Goal: Transaction & Acquisition: Purchase product/service

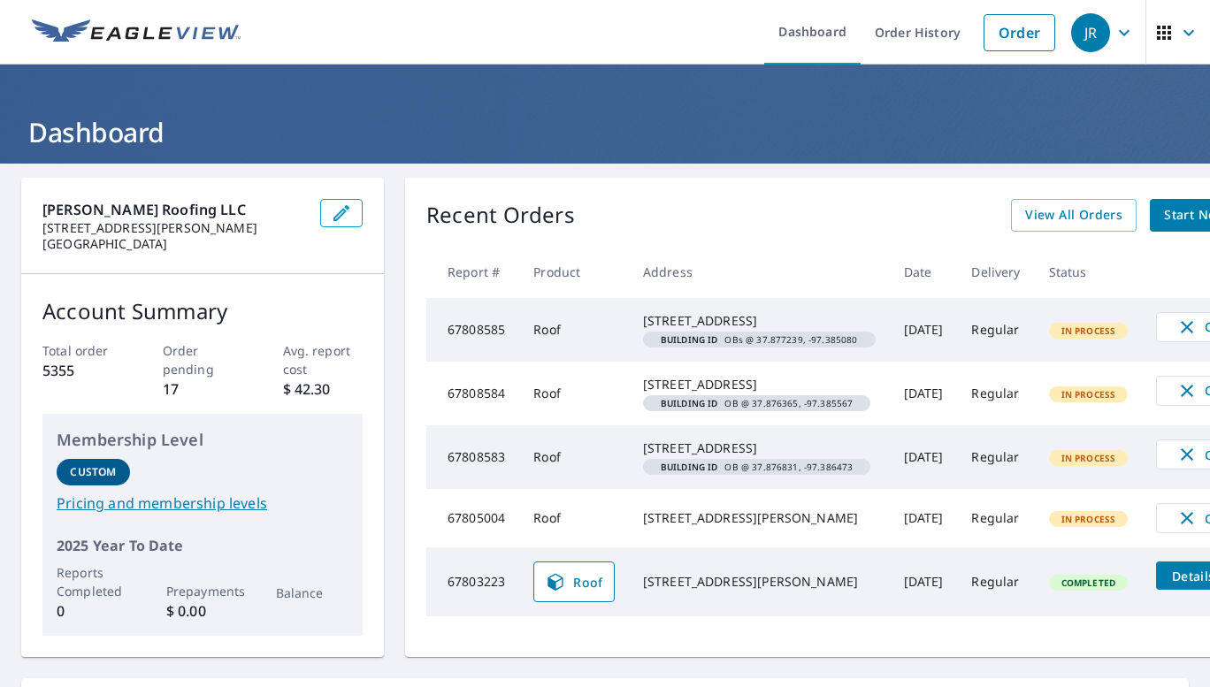
click at [1164, 213] on span "Start New Order" at bounding box center [1215, 215] width 103 height 22
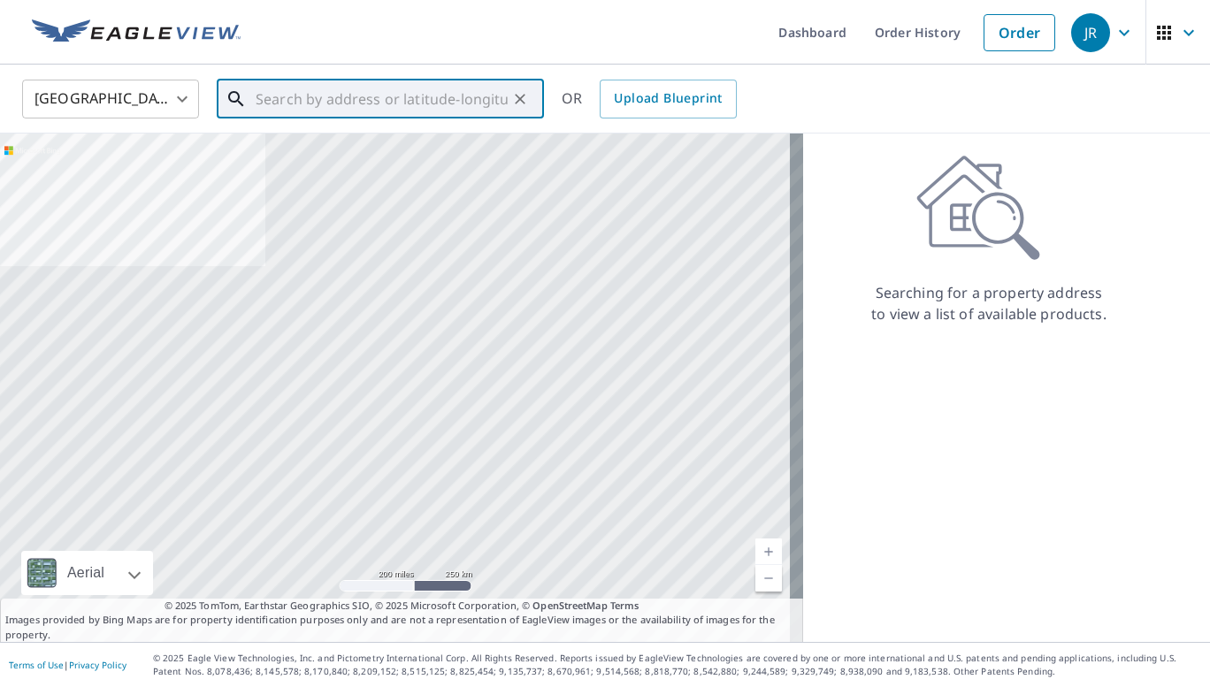
click at [388, 89] on input "text" at bounding box center [382, 99] width 252 height 50
paste input "[STREET_ADDRESS]"
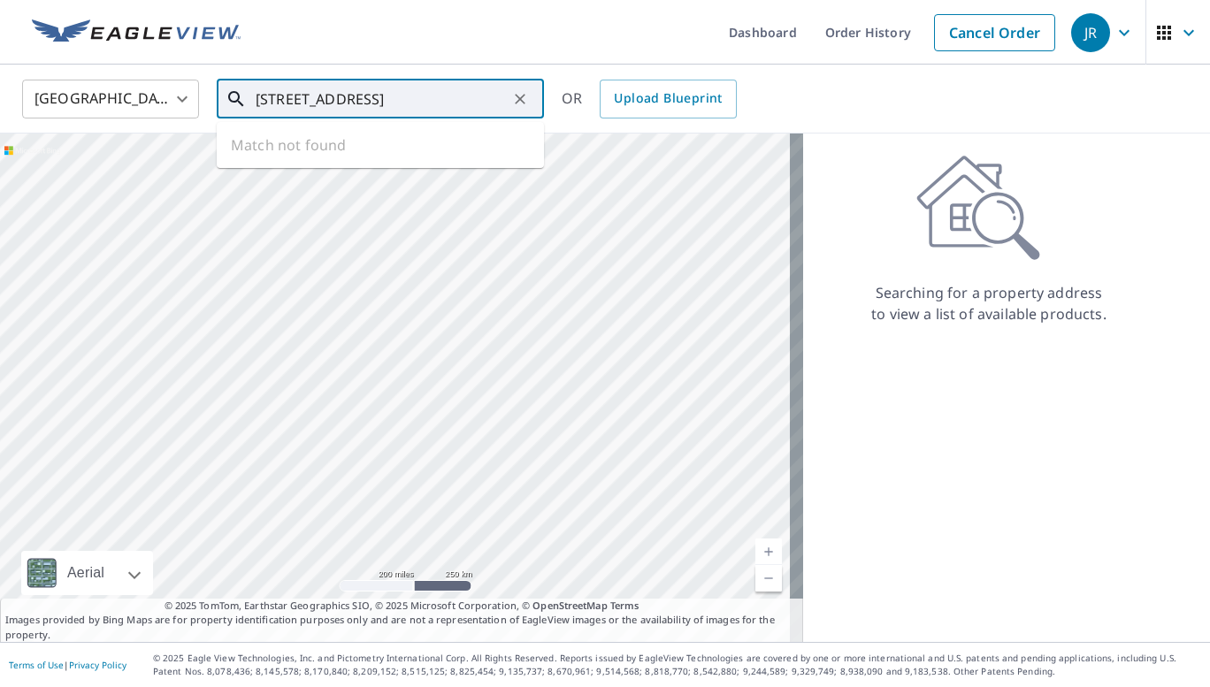
scroll to position [0, 50]
click at [427, 157] on span "[STREET_ADDRESS]" at bounding box center [391, 150] width 278 height 21
type input "[STREET_ADDRESS]"
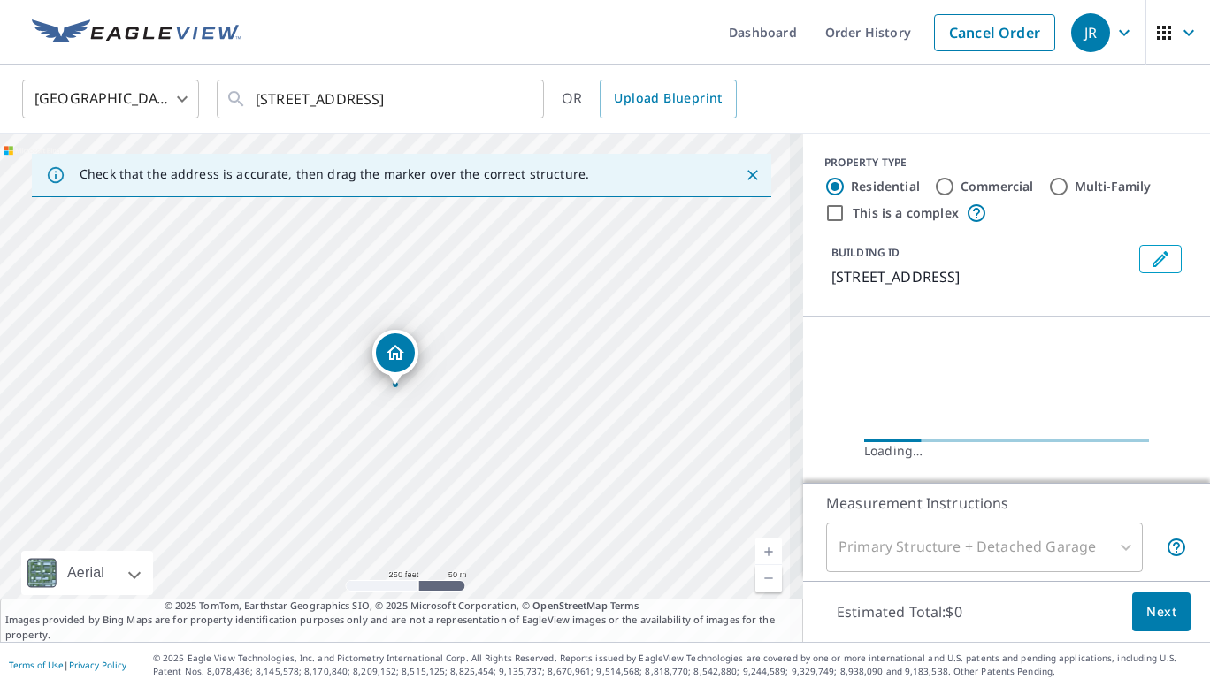
scroll to position [0, 0]
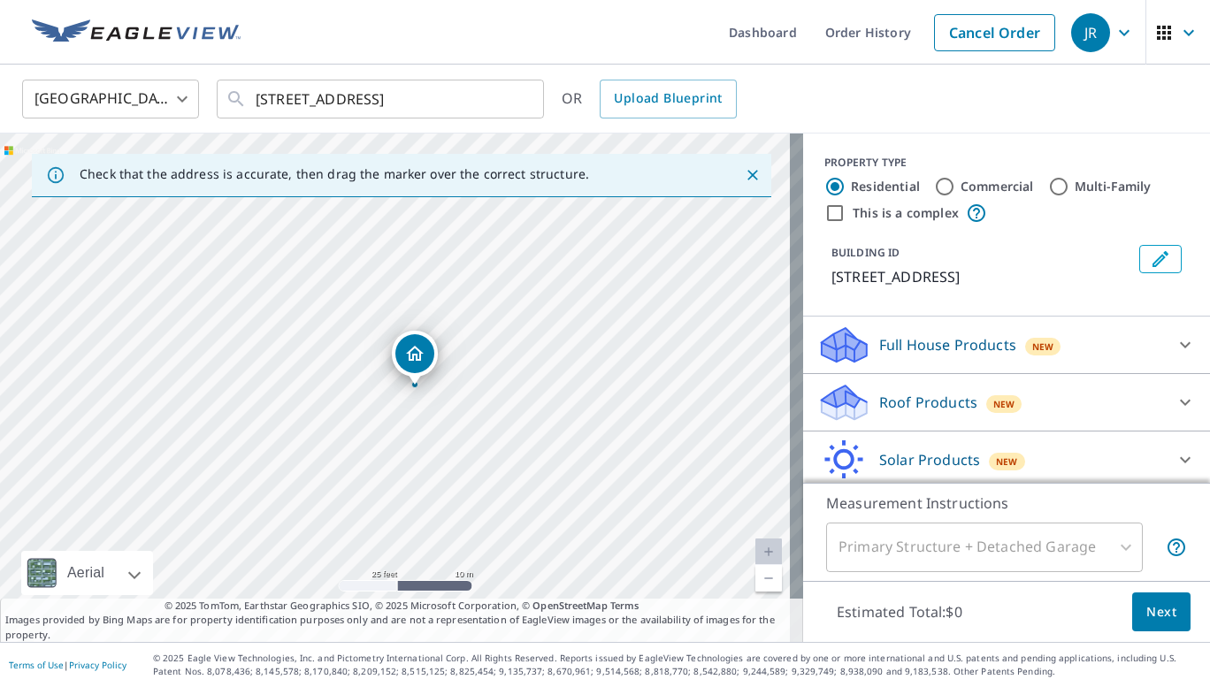
drag, startPoint x: 419, startPoint y: 411, endPoint x: 396, endPoint y: 408, distance: 23.3
click at [308, 407] on div "[STREET_ADDRESS]" at bounding box center [401, 388] width 803 height 509
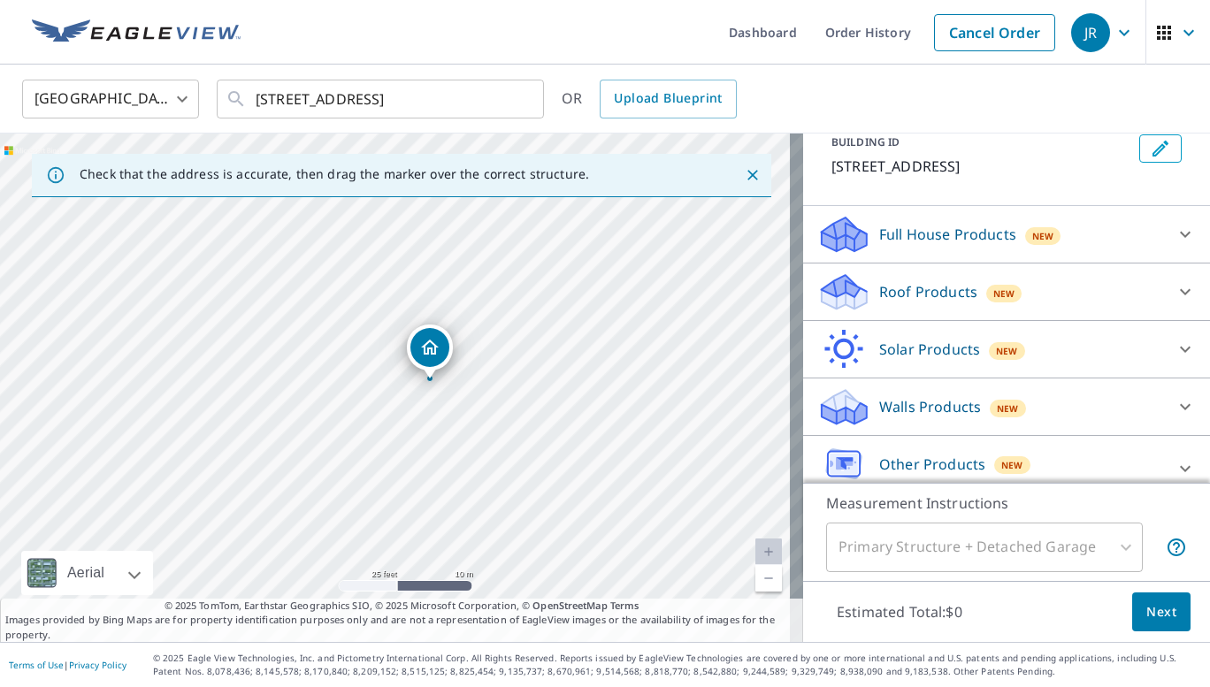
scroll to position [129, 0]
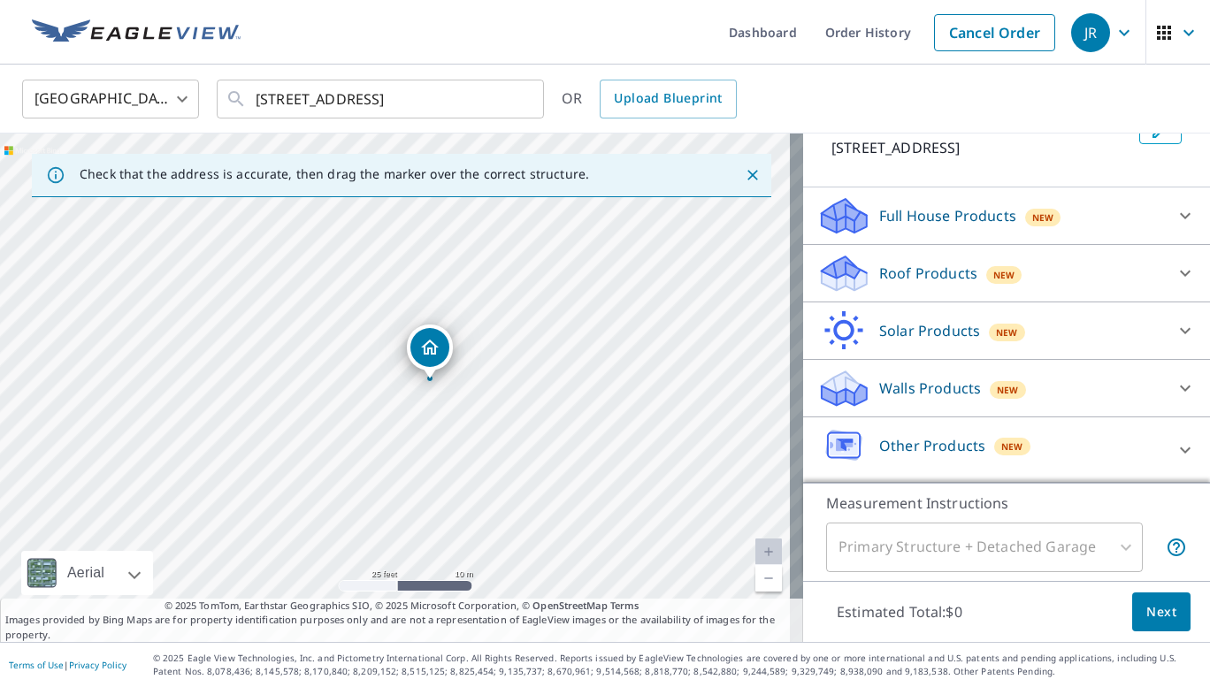
click at [1175, 264] on icon at bounding box center [1185, 273] width 21 height 21
click at [1175, 273] on icon at bounding box center [1185, 273] width 21 height 21
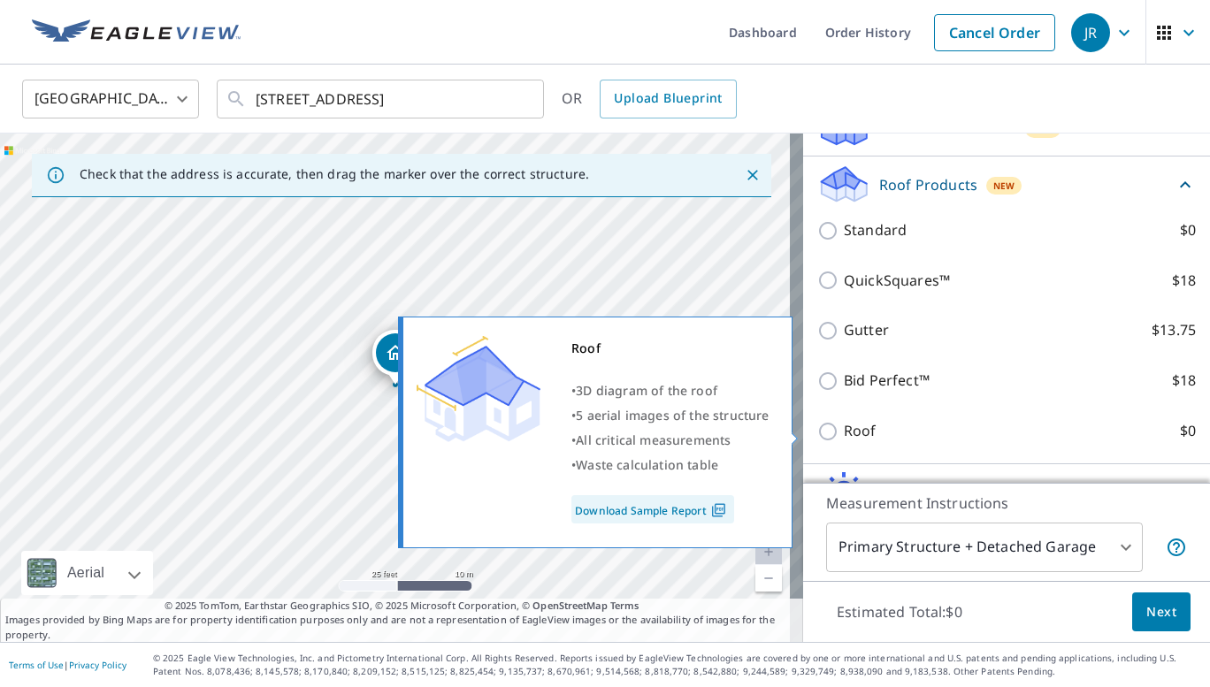
click at [856, 428] on p "Roof" at bounding box center [860, 431] width 33 height 22
click at [844, 428] on input "Roof $0" at bounding box center [830, 431] width 27 height 21
checkbox input "true"
type input "3"
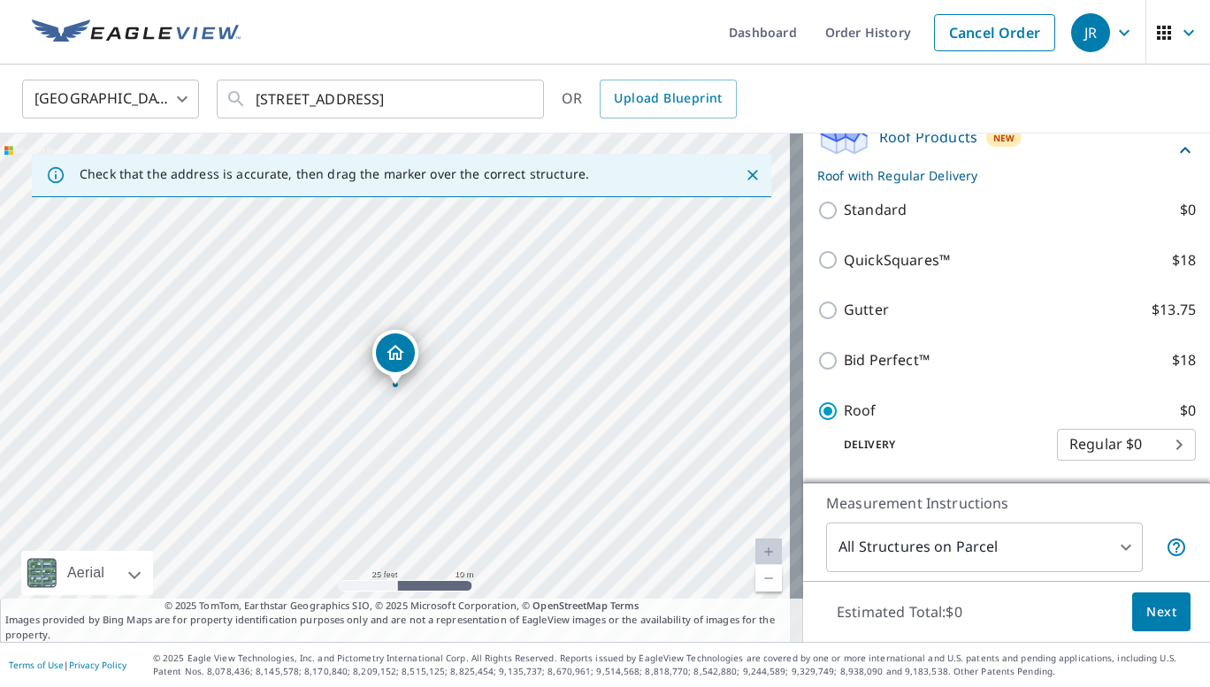
scroll to position [170, 0]
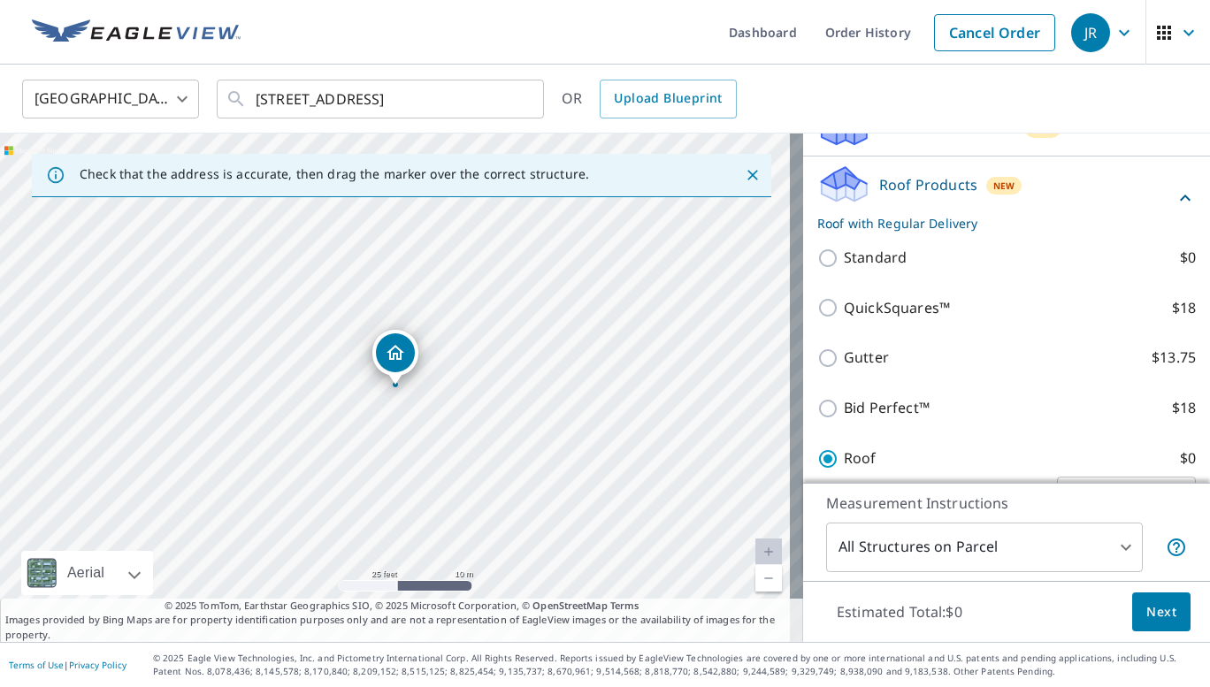
click at [1081, 558] on body "[PERSON_NAME] Dashboard Order History Cancel Order JR United States US ​ [STREE…" at bounding box center [605, 343] width 1210 height 687
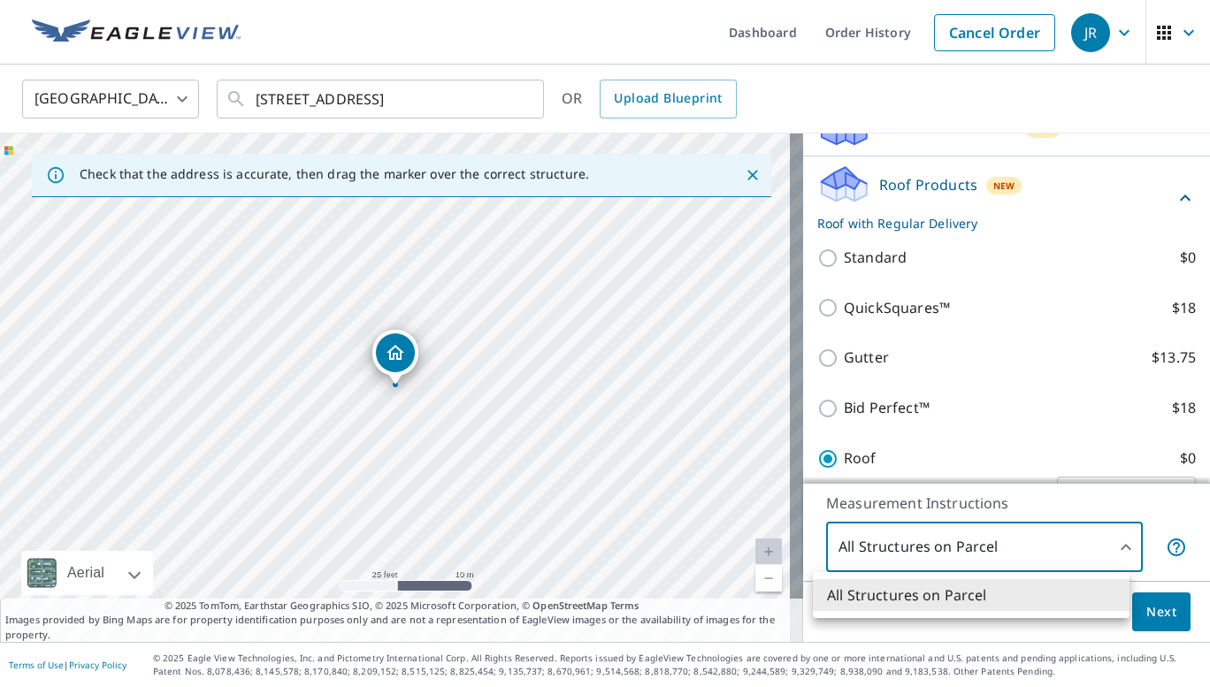
click at [1046, 540] on div at bounding box center [605, 343] width 1210 height 687
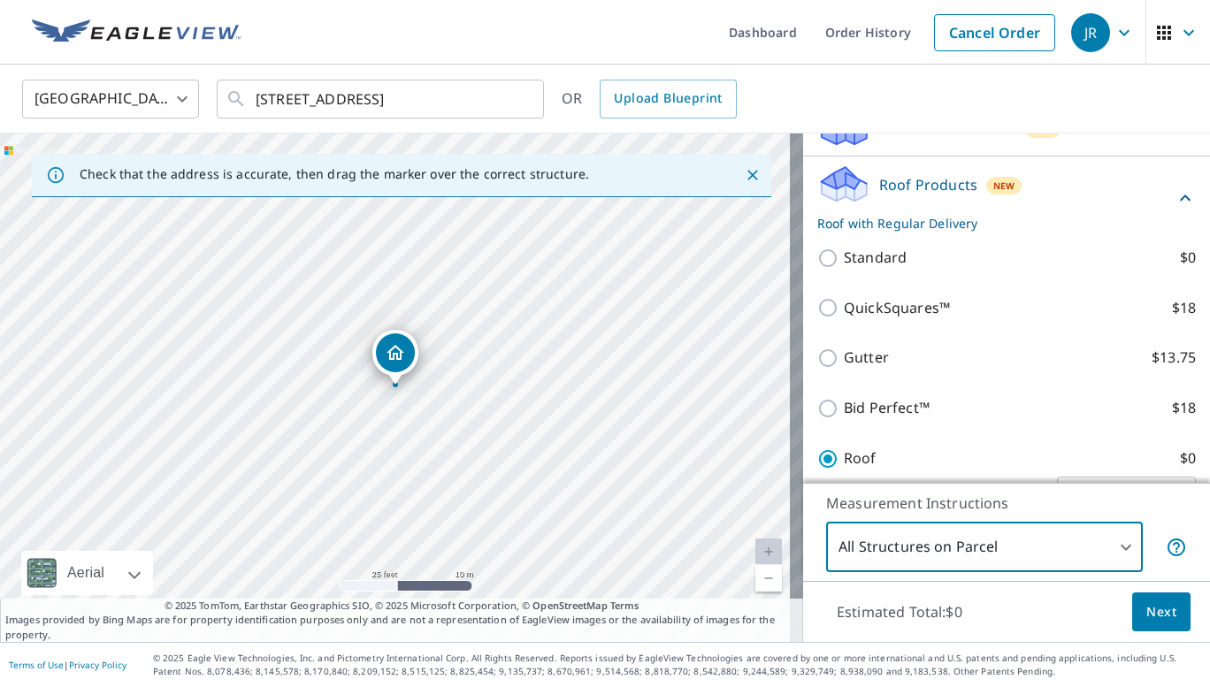
click at [1146, 609] on span "Next" at bounding box center [1161, 613] width 30 height 22
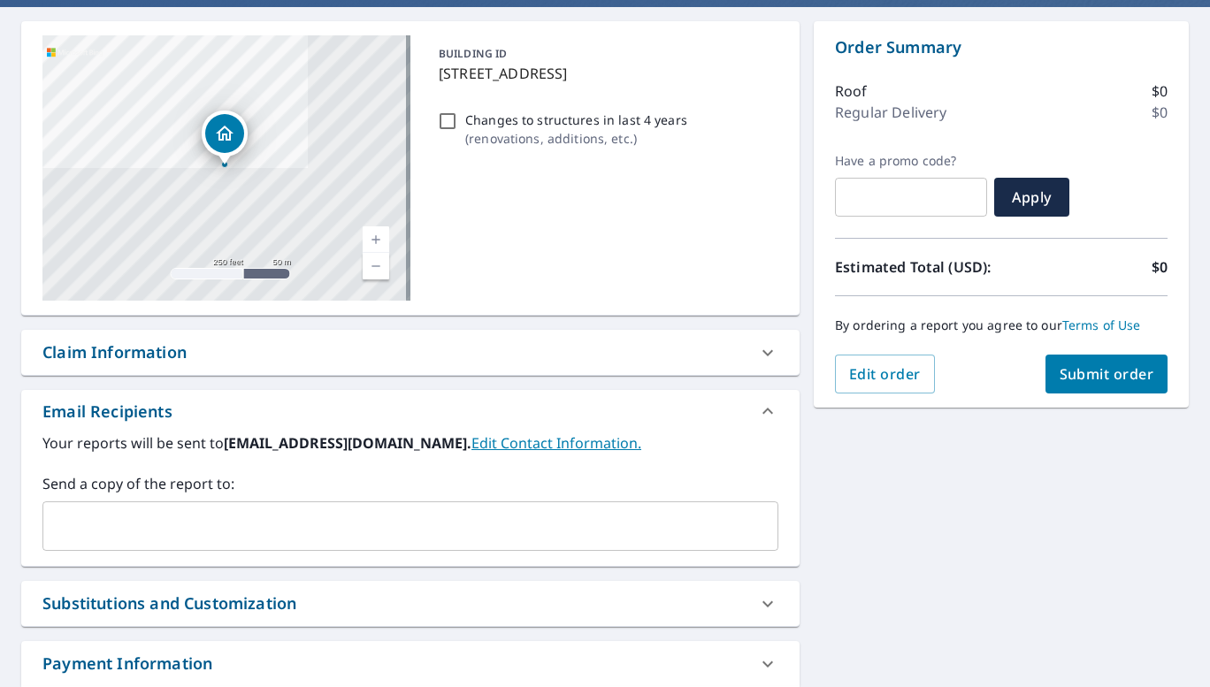
scroll to position [177, 0]
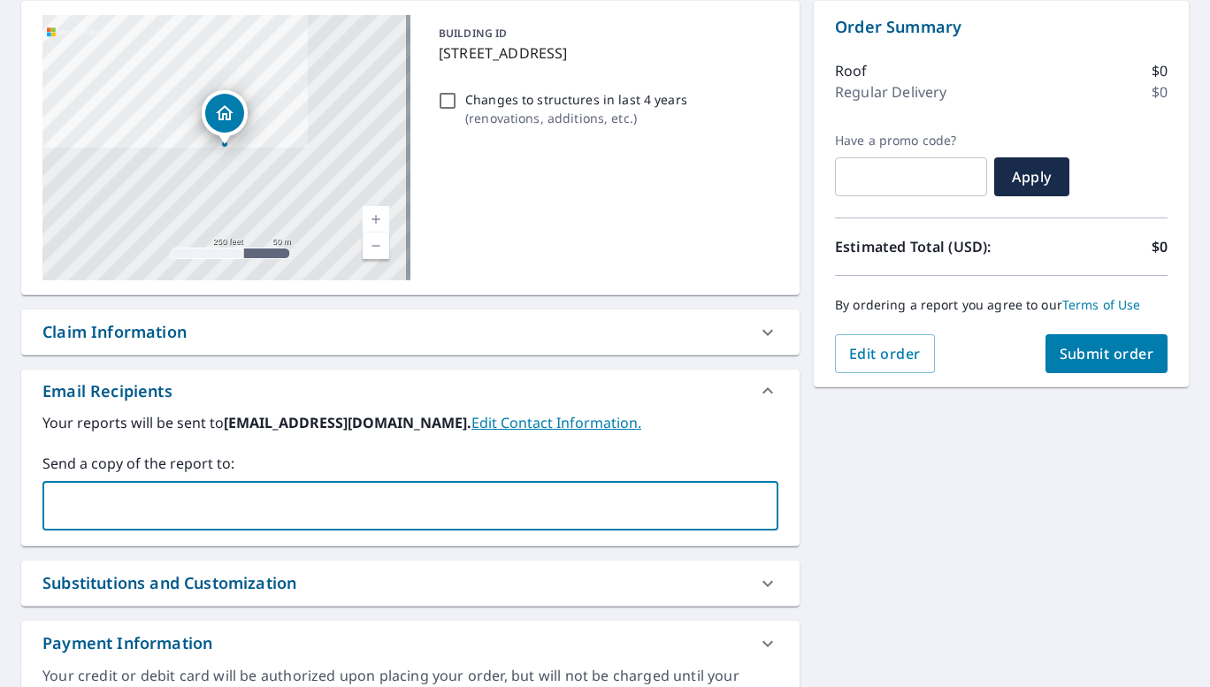
drag, startPoint x: 353, startPoint y: 521, endPoint x: 344, endPoint y: 507, distance: 16.7
click at [353, 518] on input "text" at bounding box center [397, 506] width 694 height 34
type input "[PERSON_NAME][EMAIL_ADDRESS][DOMAIN_NAME]"
click at [1070, 362] on span "Submit order" at bounding box center [1107, 353] width 95 height 19
checkbox input "true"
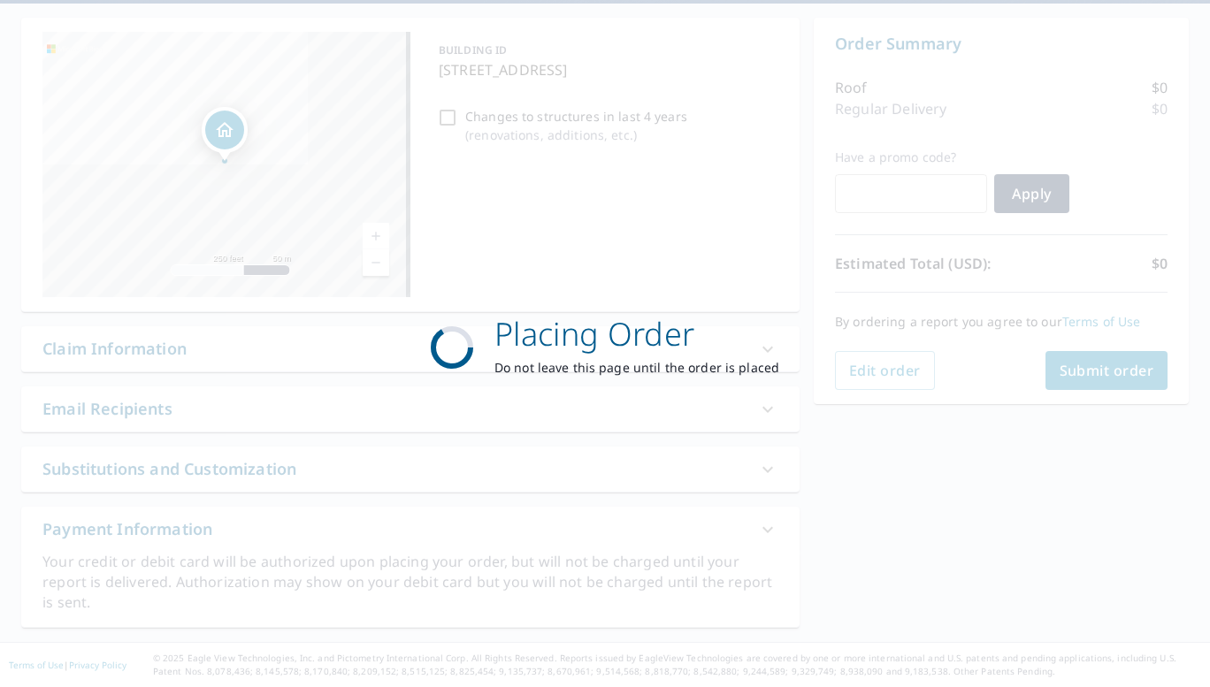
scroll to position [159, 0]
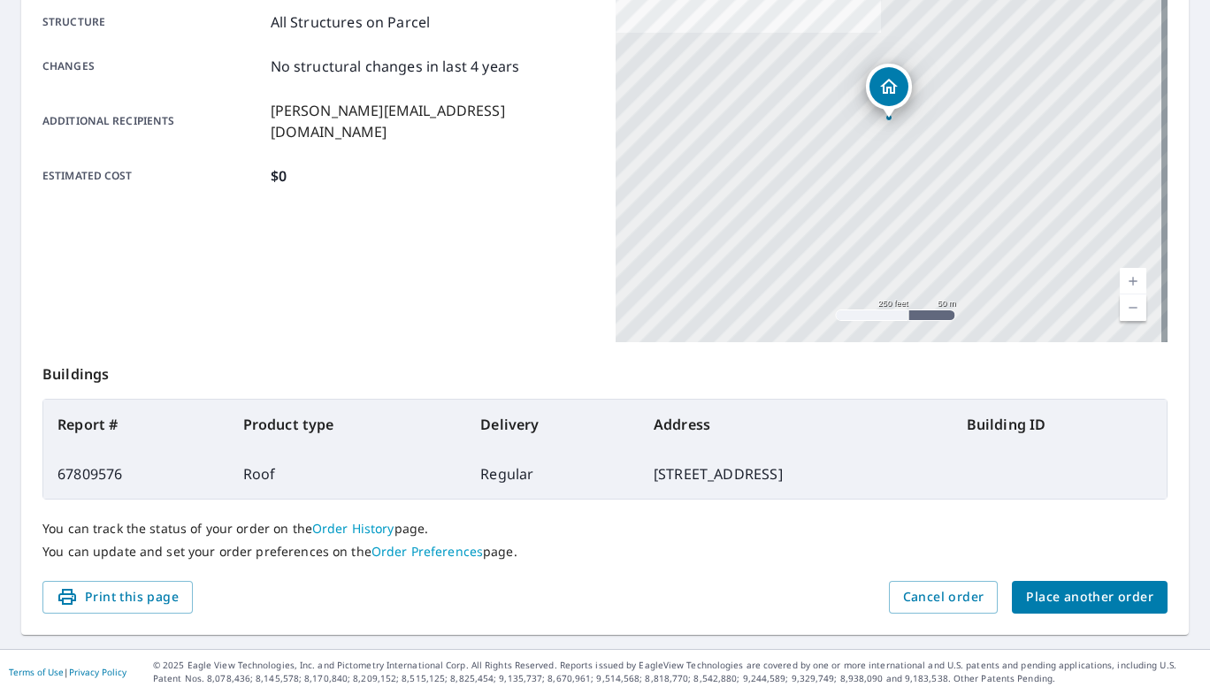
scroll to position [353, 0]
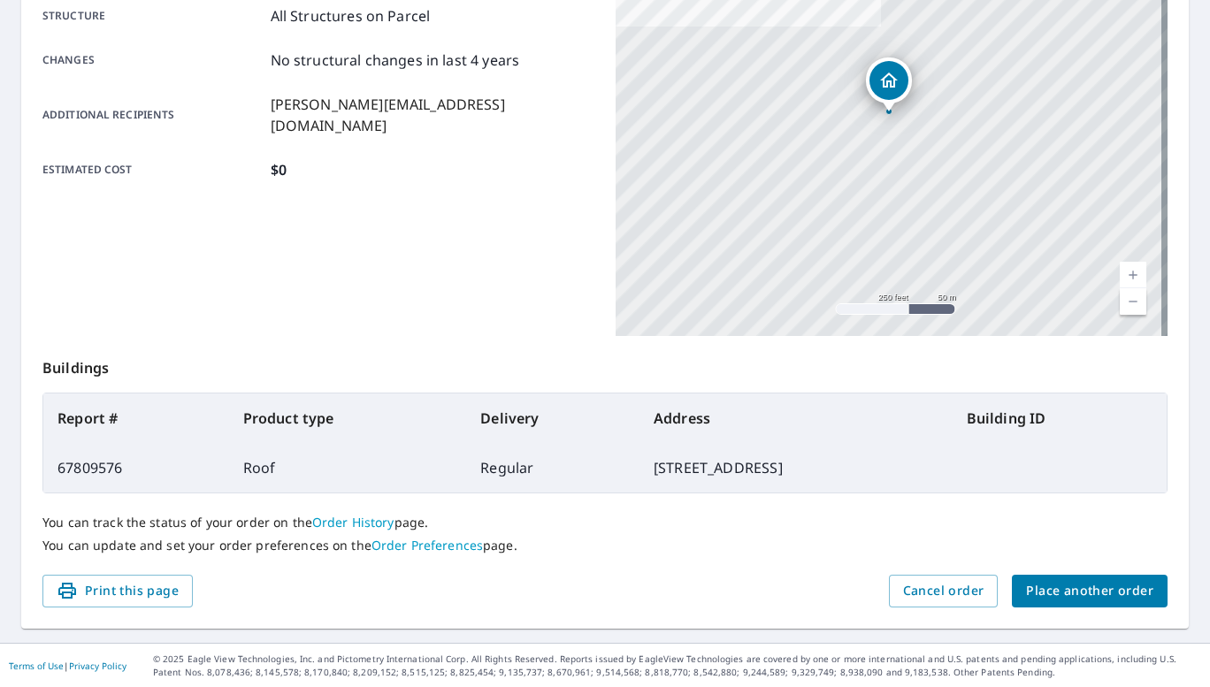
click at [1039, 587] on span "Place another order" at bounding box center [1089, 591] width 127 height 22
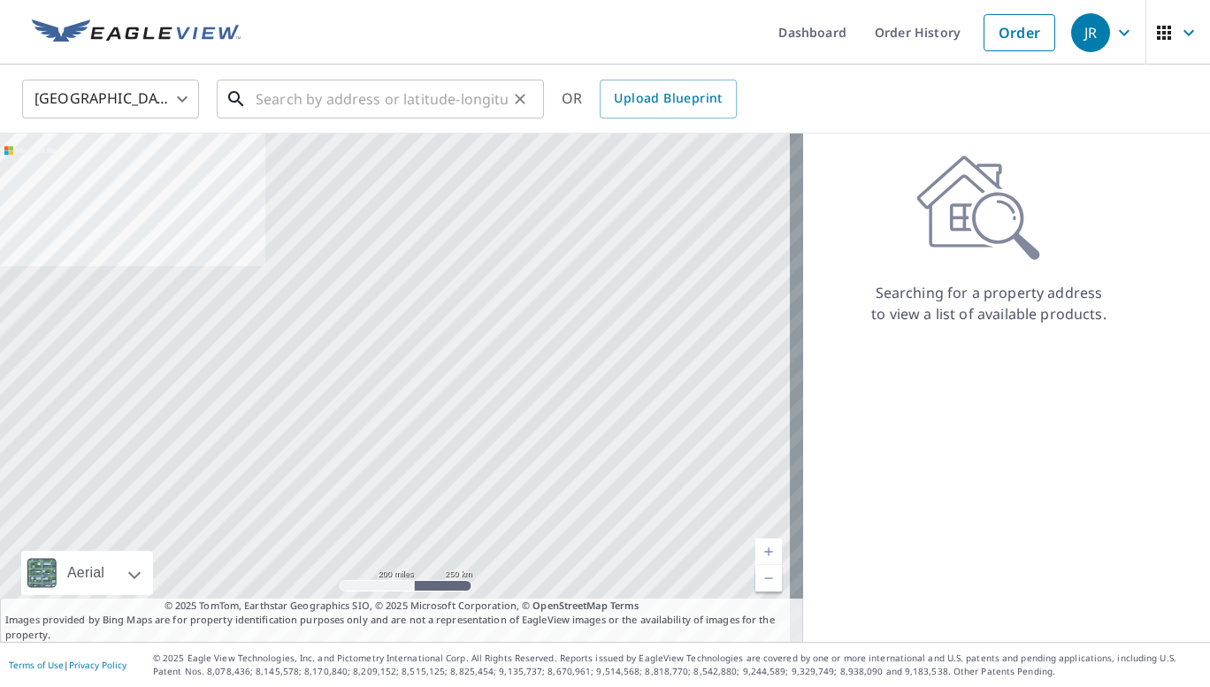
click at [397, 100] on input "text" at bounding box center [382, 99] width 252 height 50
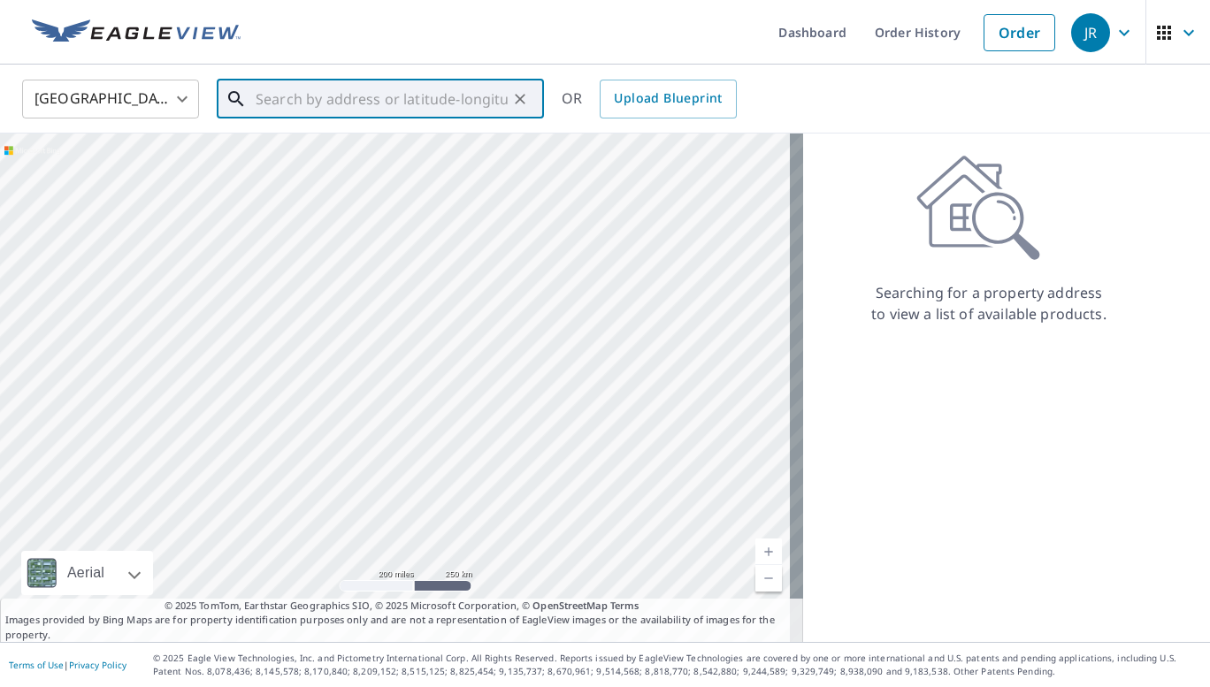
paste input "[STREET_ADDRESS]"
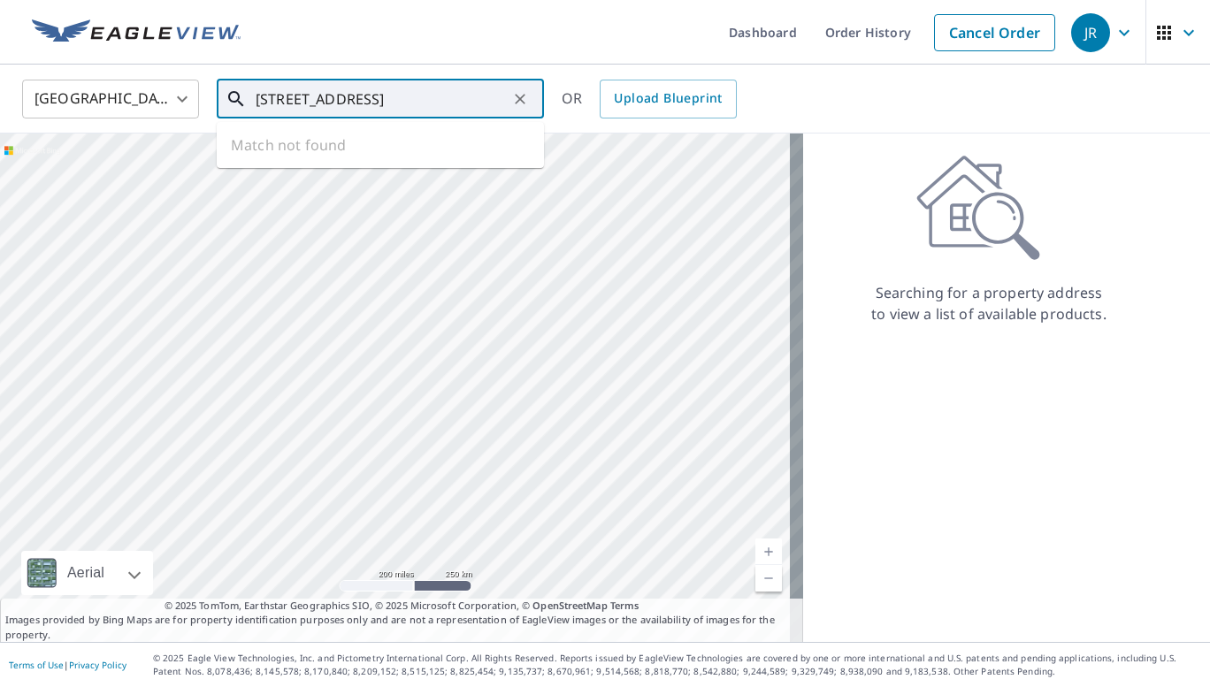
scroll to position [0, 1]
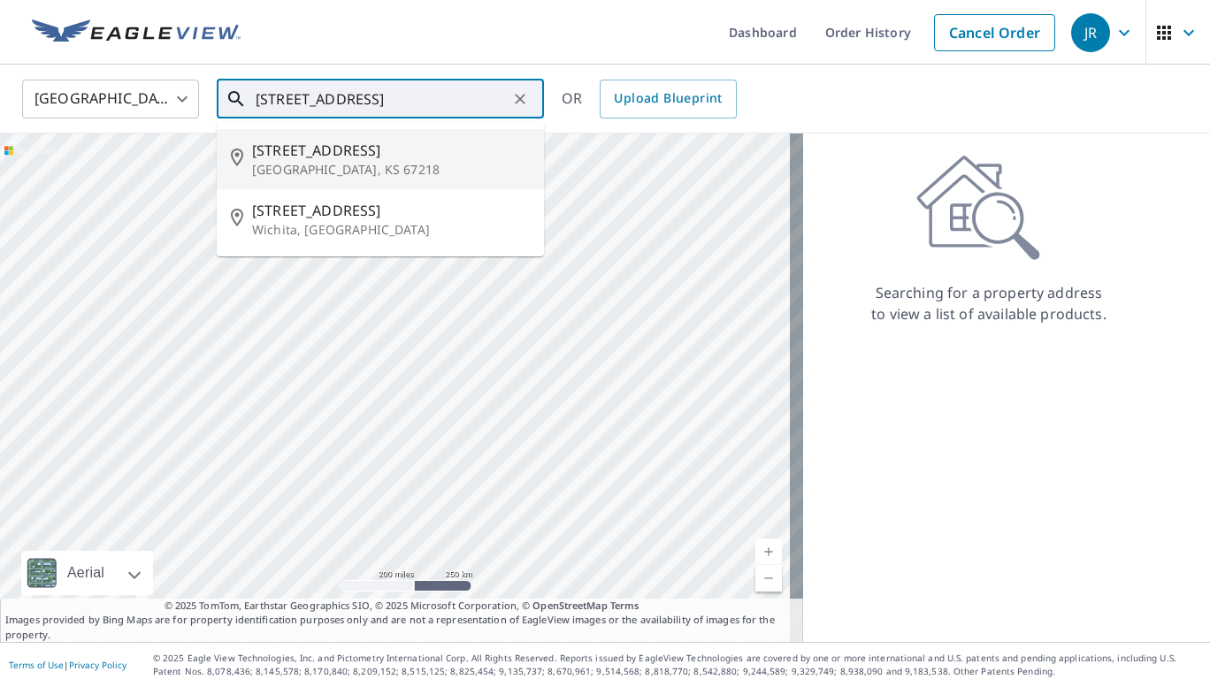
click at [393, 165] on p "[GEOGRAPHIC_DATA], KS 67218" at bounding box center [391, 170] width 278 height 18
type input "[STREET_ADDRESS]"
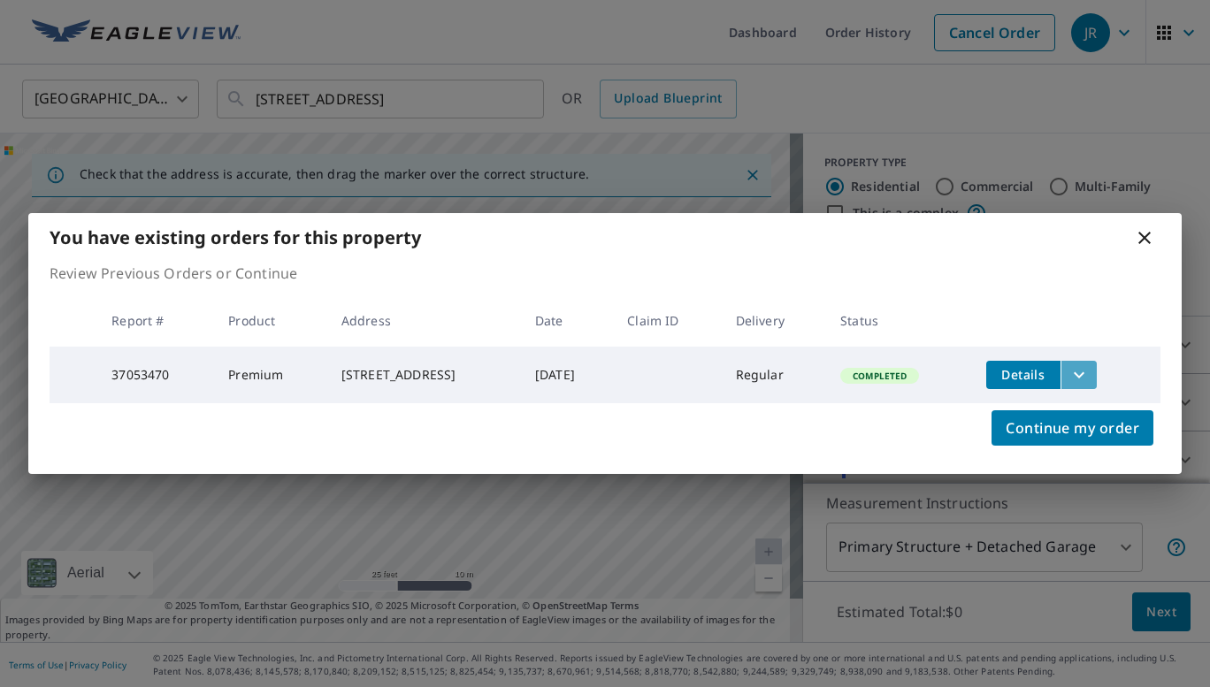
click at [1090, 372] on icon "filesDropdownBtn-37053470" at bounding box center [1079, 374] width 21 height 21
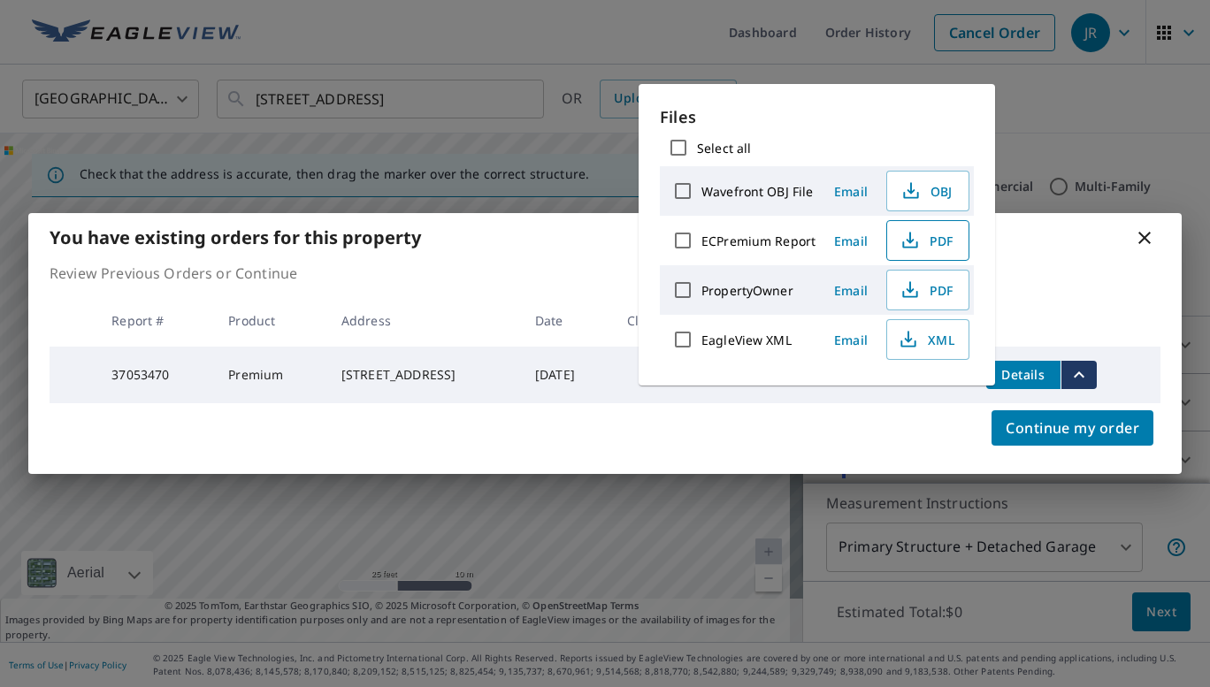
click at [924, 245] on span "PDF" at bounding box center [926, 240] width 57 height 21
click at [924, 351] on button "XML" at bounding box center [927, 339] width 83 height 41
click at [928, 239] on span "PDF" at bounding box center [926, 240] width 57 height 21
click at [1137, 234] on icon at bounding box center [1144, 237] width 21 height 21
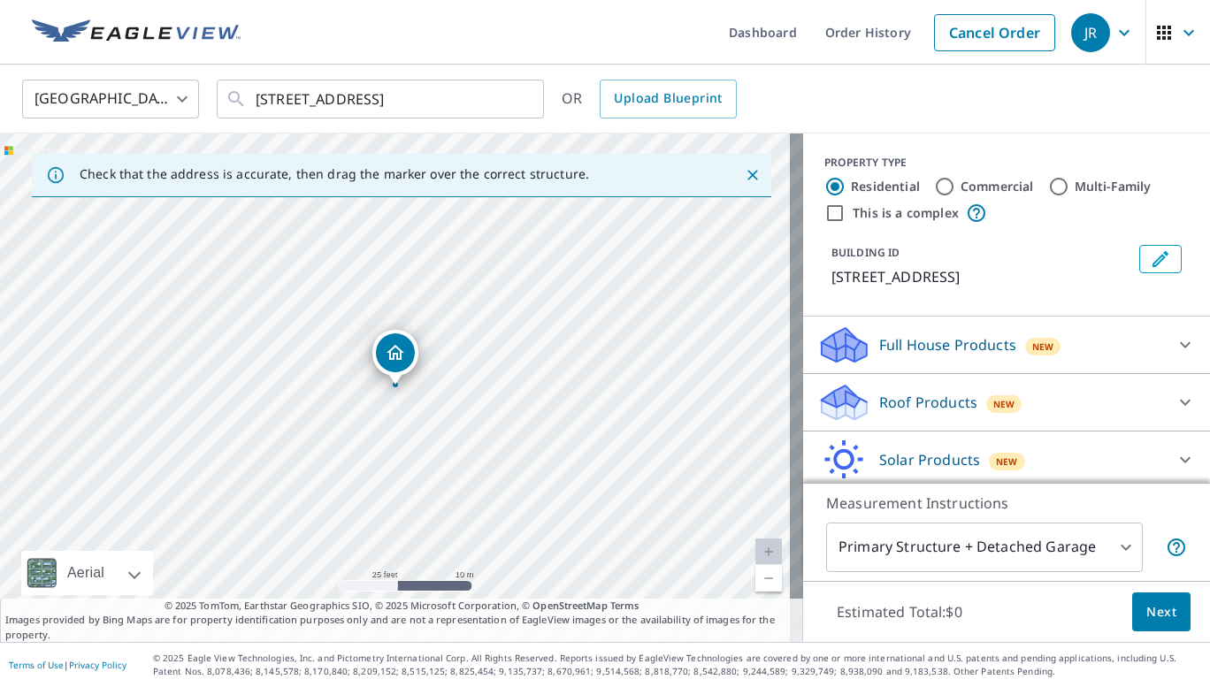
click at [1175, 405] on icon at bounding box center [1185, 402] width 21 height 21
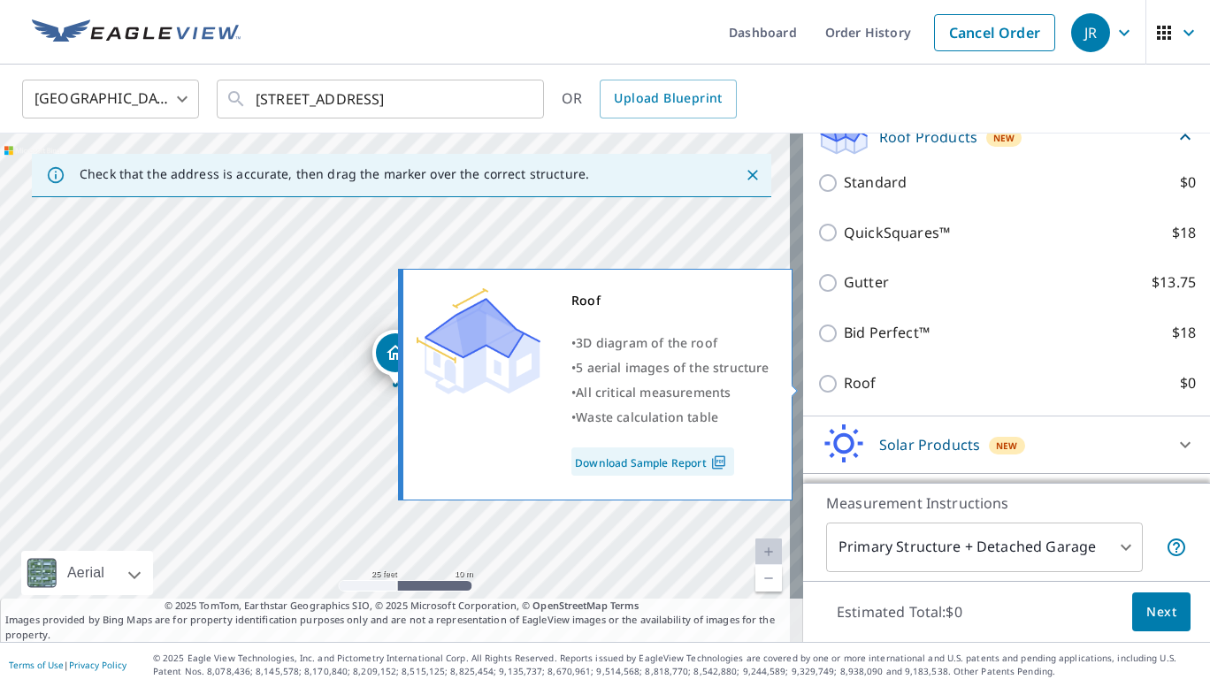
click at [817, 383] on input "Roof $0" at bounding box center [830, 383] width 27 height 21
checkbox input "true"
type input "3"
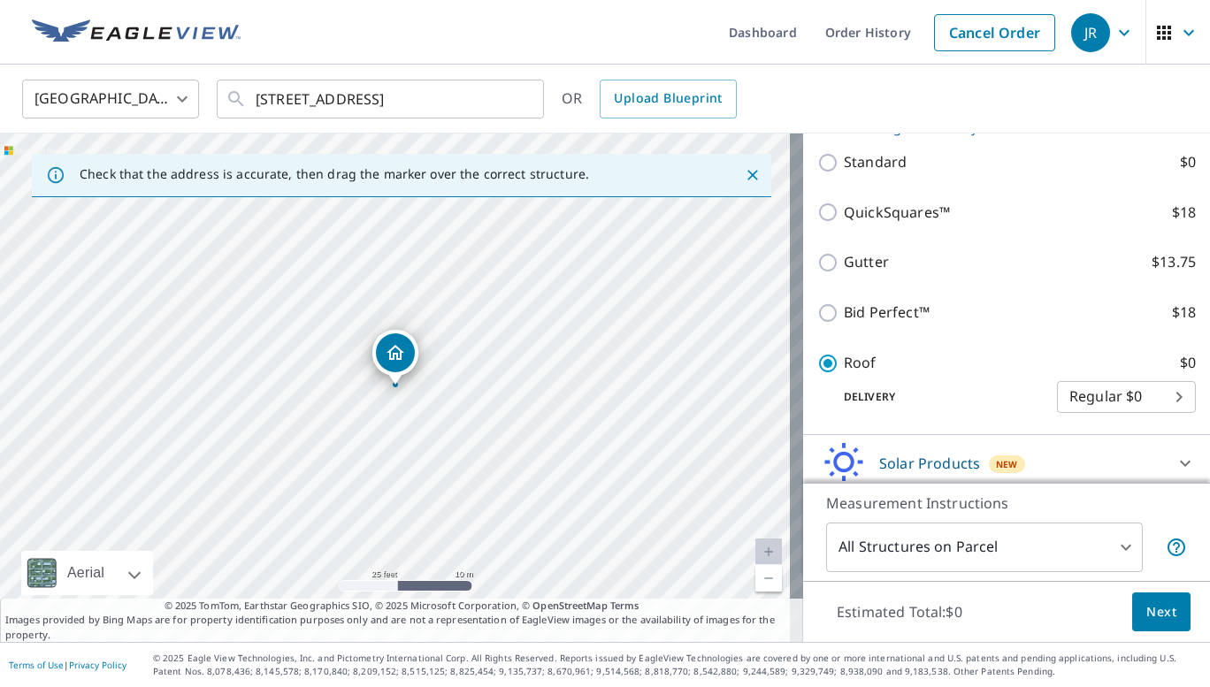
scroll to position [218, 0]
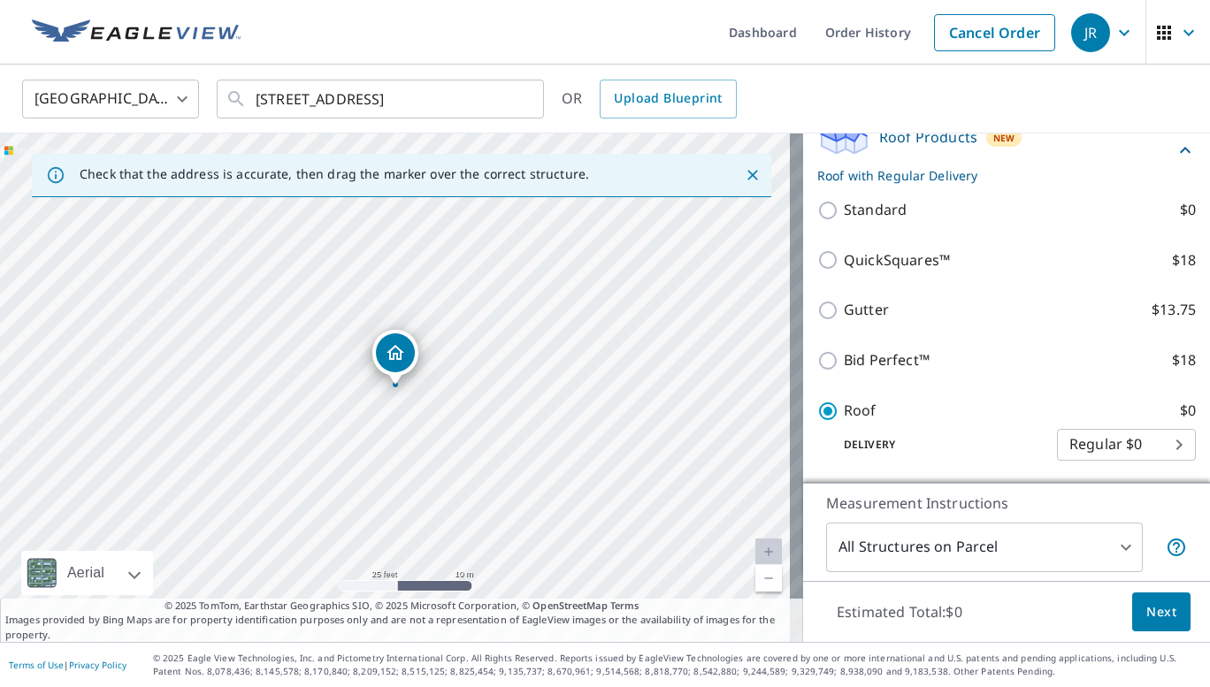
click at [1146, 604] on span "Next" at bounding box center [1161, 613] width 30 height 22
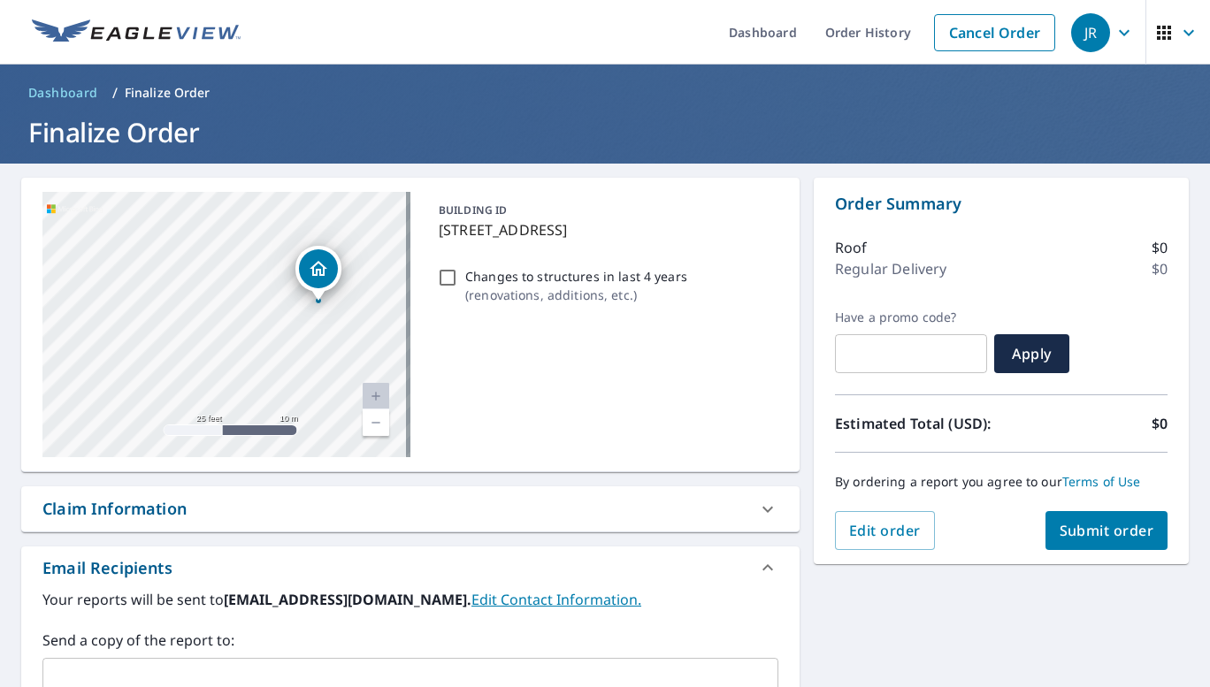
drag, startPoint x: 226, startPoint y: 318, endPoint x: 269, endPoint y: 447, distance: 135.4
click at [269, 447] on div "[STREET_ADDRESS]" at bounding box center [226, 324] width 368 height 265
click at [445, 278] on input "Changes to structures in last 4 years ( renovations, additions, etc. )" at bounding box center [447, 277] width 21 height 21
checkbox input "true"
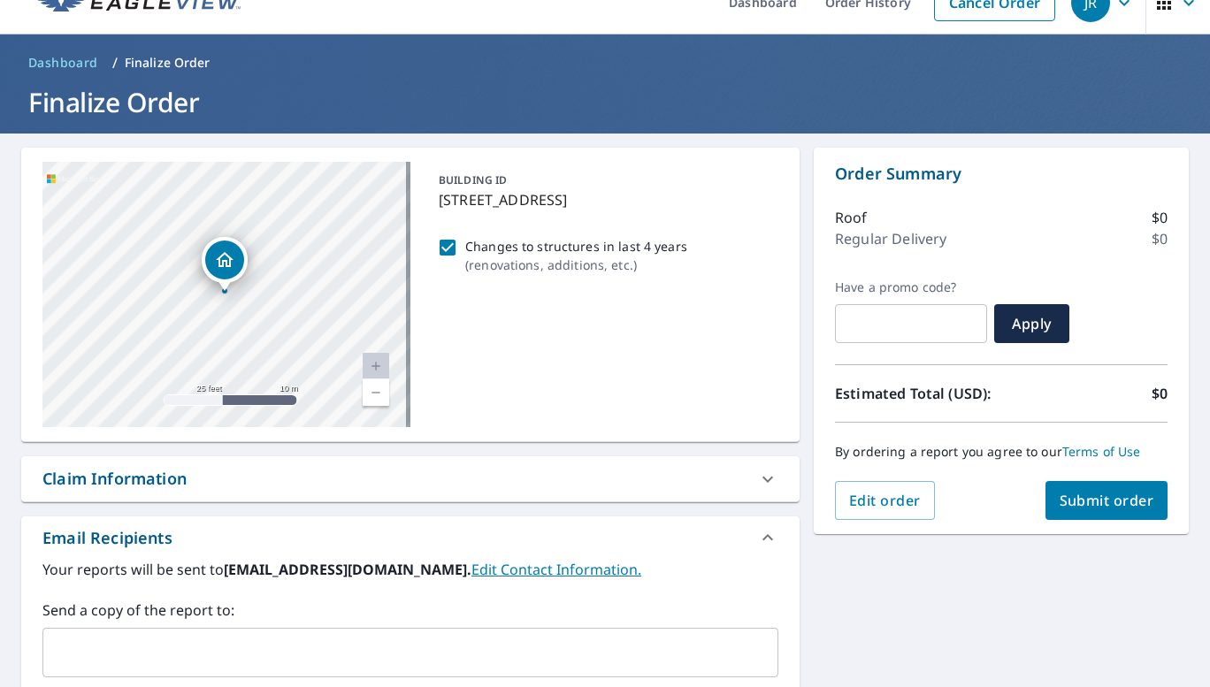
scroll to position [88, 0]
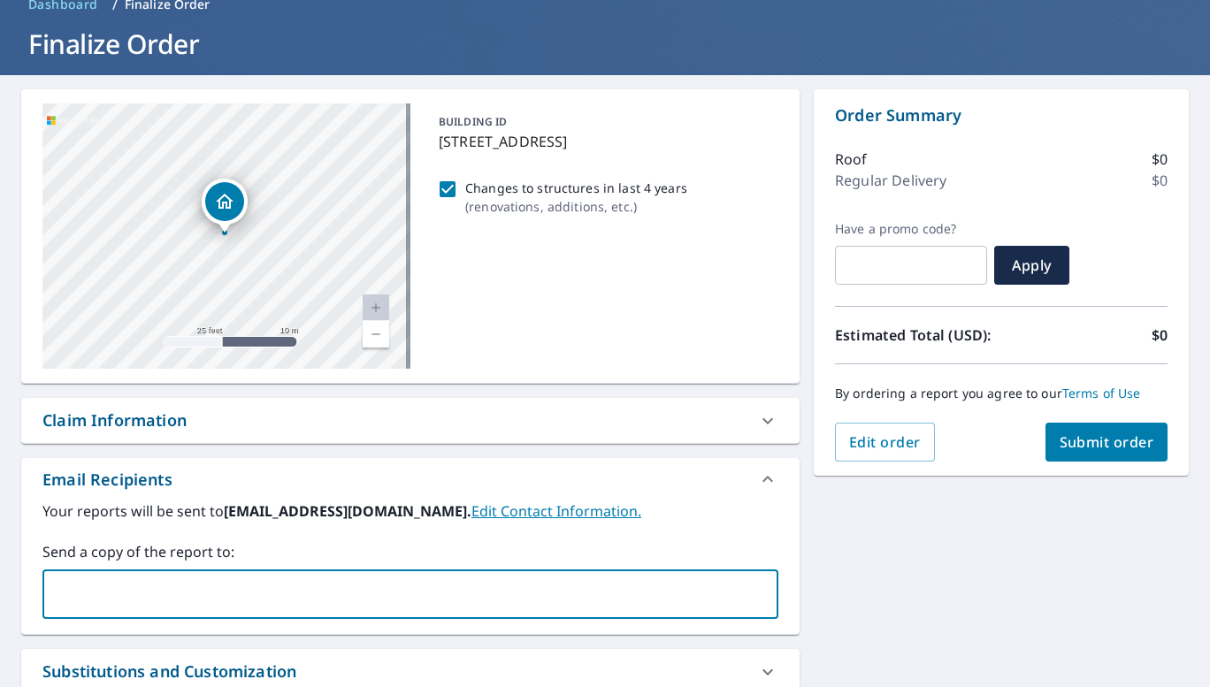
click at [435, 584] on input "text" at bounding box center [397, 595] width 694 height 34
type input "[PERSON_NAME][EMAIL_ADDRESS][DOMAIN_NAME]"
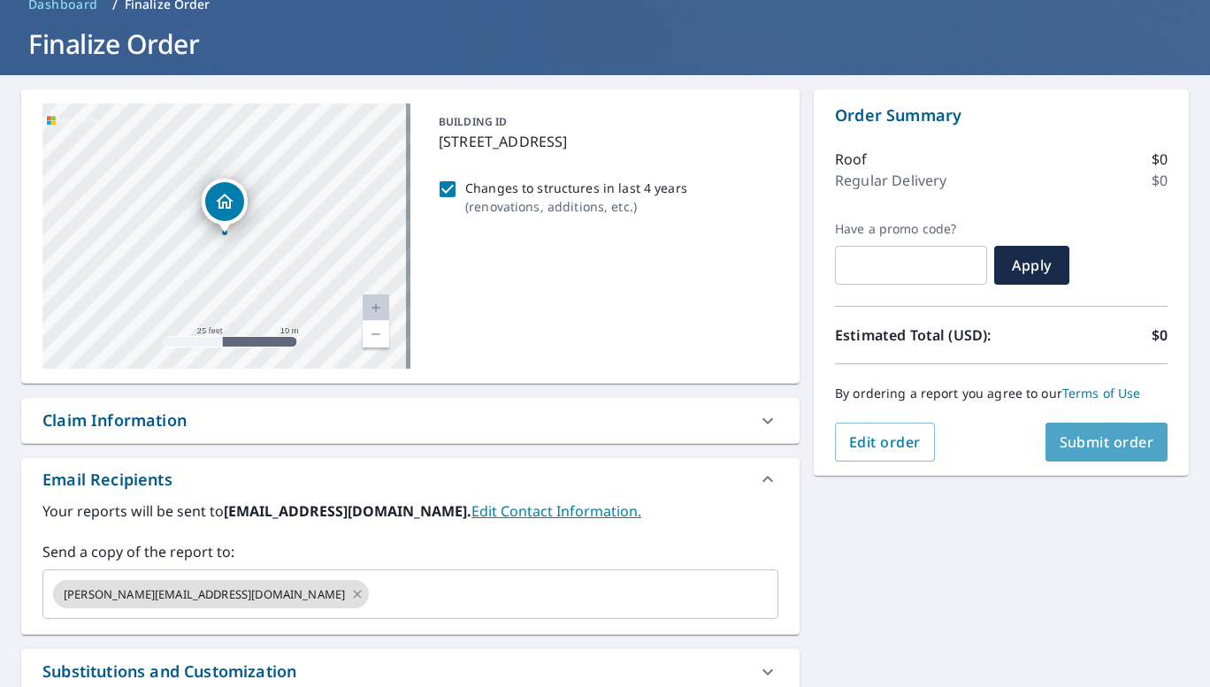
click at [1070, 448] on span "Submit order" at bounding box center [1107, 442] width 95 height 19
checkbox input "true"
